Goal: Information Seeking & Learning: Find contact information

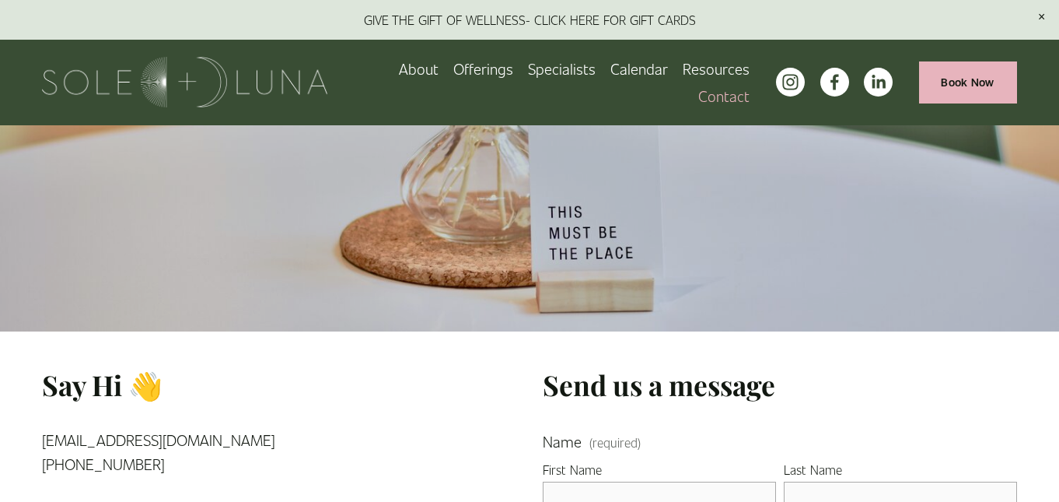
click at [569, 15] on link at bounding box center [529, 20] width 1059 height 40
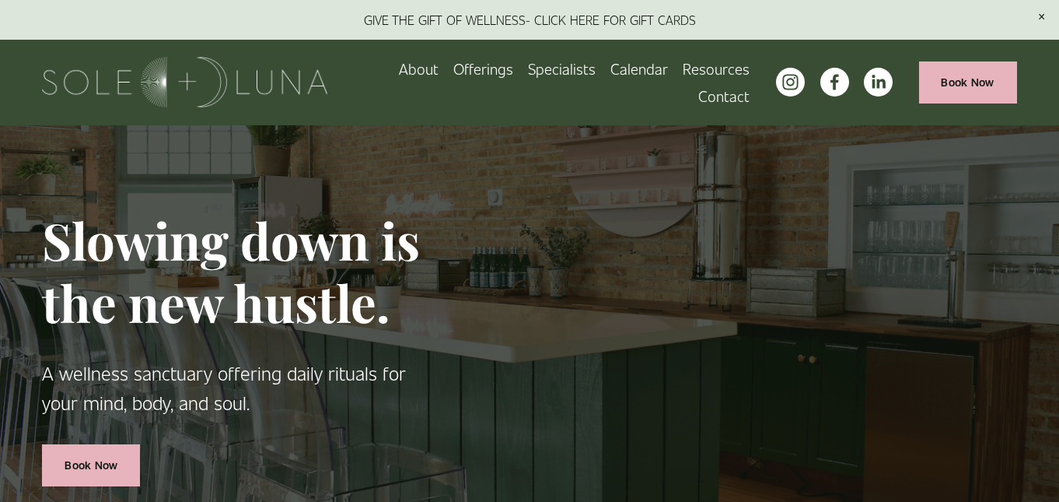
click at [727, 98] on link "Contact" at bounding box center [723, 95] width 51 height 27
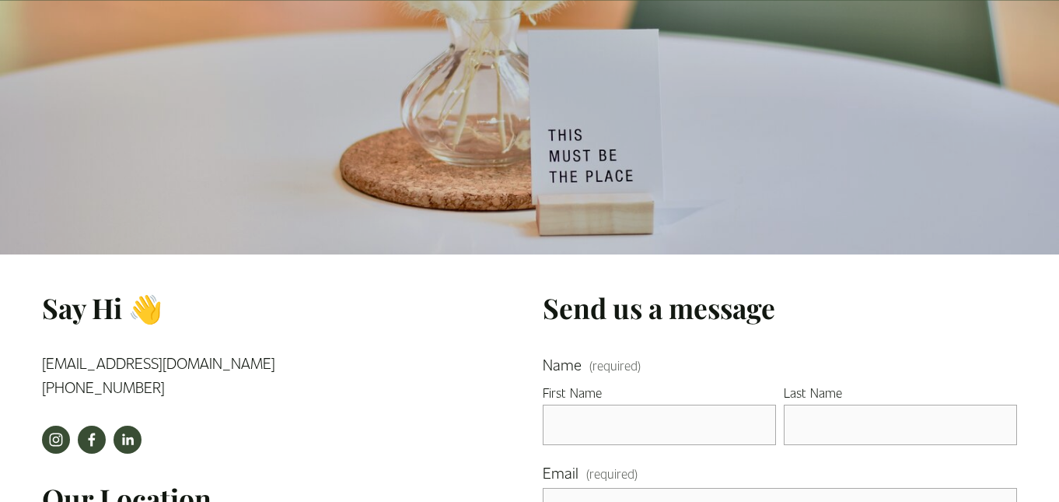
scroll to position [95, 0]
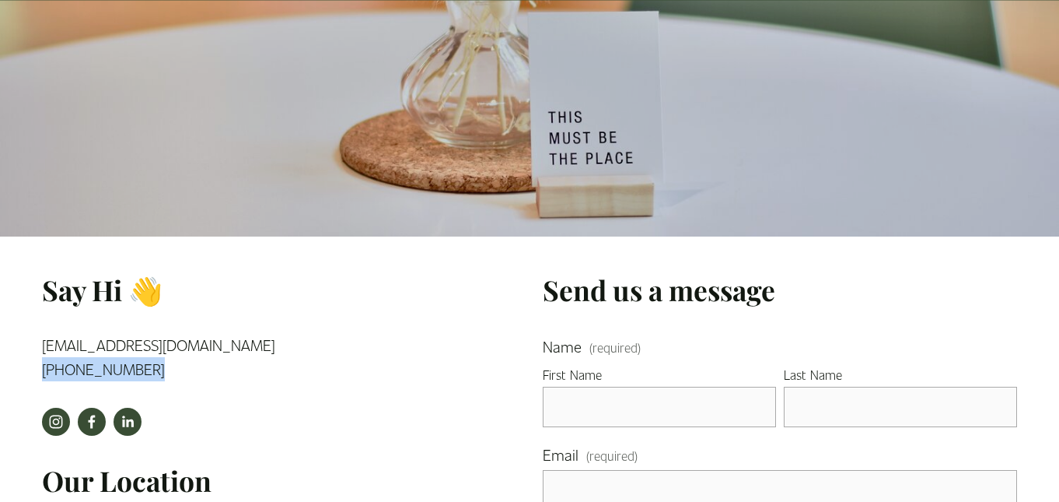
drag, startPoint x: 152, startPoint y: 369, endPoint x: 39, endPoint y: 370, distance: 112.8
click at [39, 370] on div "Say Hi 👋 info@solelunawellness.com (224) 505-5990" at bounding box center [196, 332] width 334 height 123
copy link "[PHONE_NUMBER]"
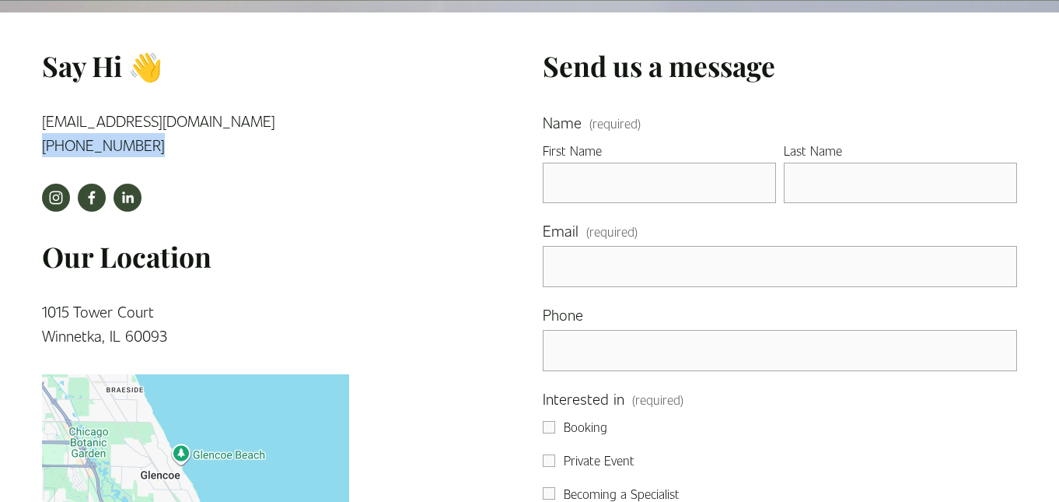
scroll to position [358, 0]
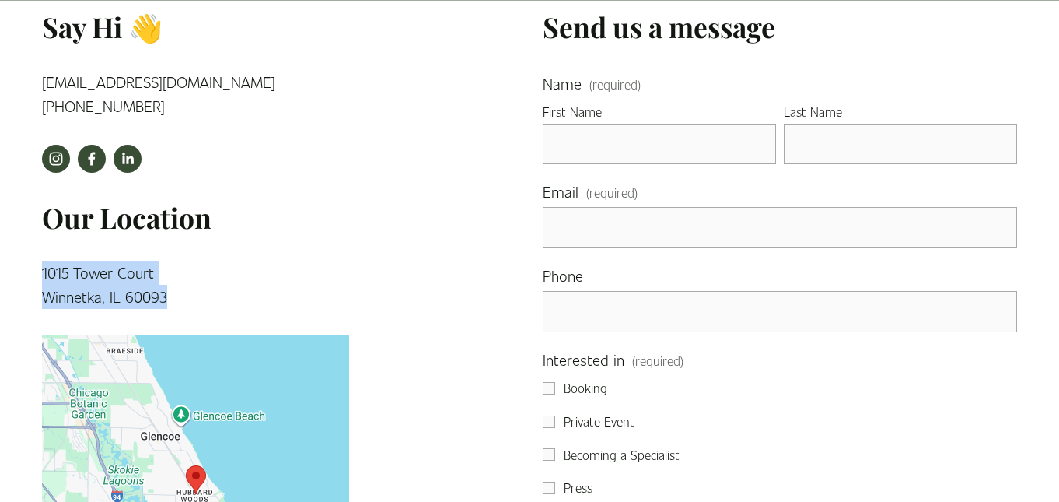
drag, startPoint x: 171, startPoint y: 296, endPoint x: 42, endPoint y: 268, distance: 132.1
click at [42, 268] on p "1015 Tower Court Winnetka, IL 60093" at bounding box center [195, 285] width 307 height 48
copy link "1015 Tower Court Winnetka, IL 60093"
